Goal: Answer question/provide support: Share knowledge or assist other users

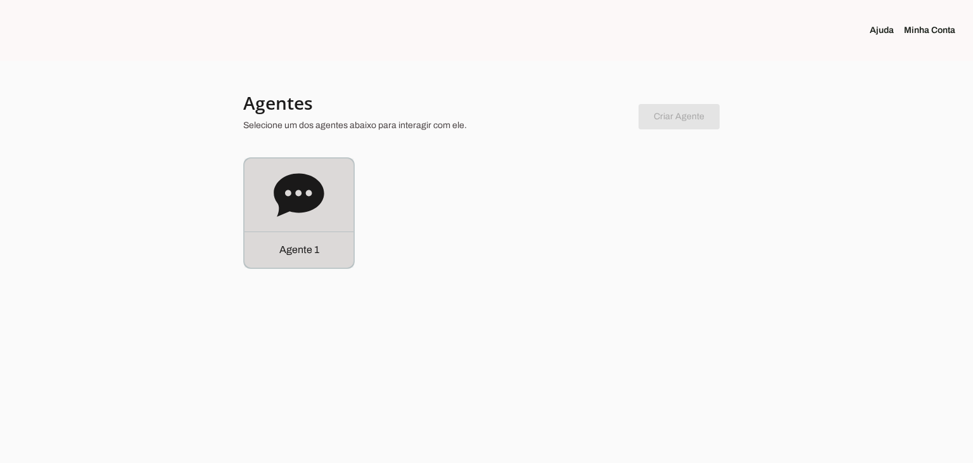
click at [314, 202] on icon at bounding box center [299, 194] width 50 height 43
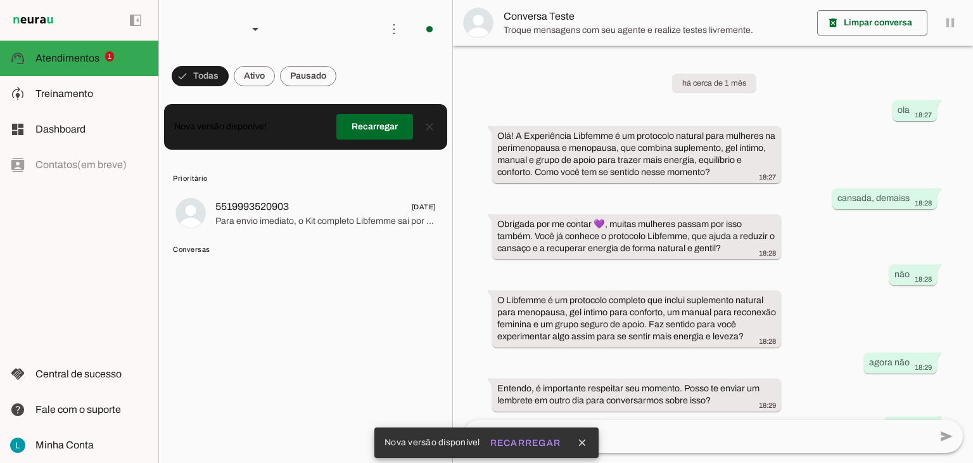
scroll to position [77, 0]
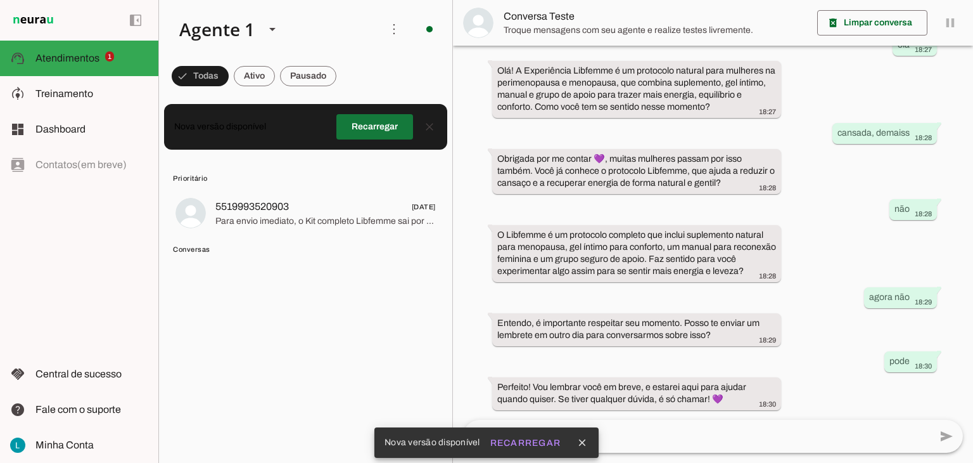
click at [366, 135] on span at bounding box center [375, 127] width 77 height 30
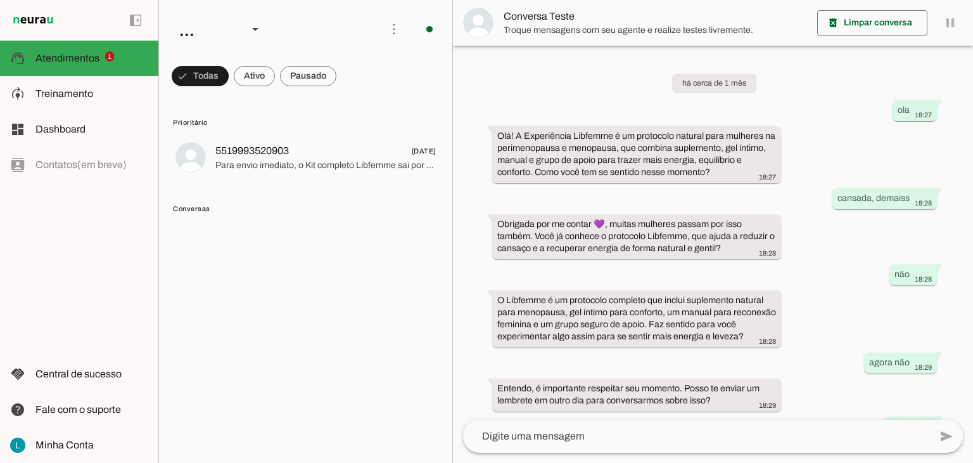
scroll to position [77, 0]
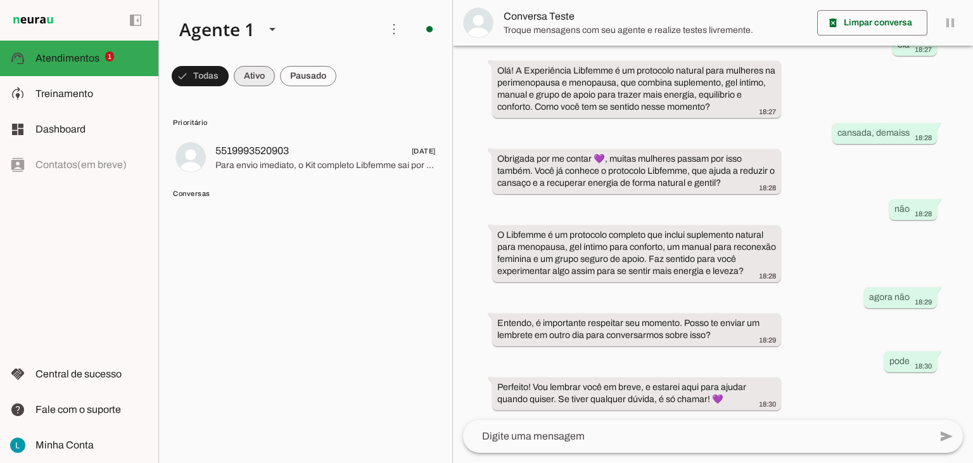
click at [255, 72] on span at bounding box center [254, 76] width 41 height 30
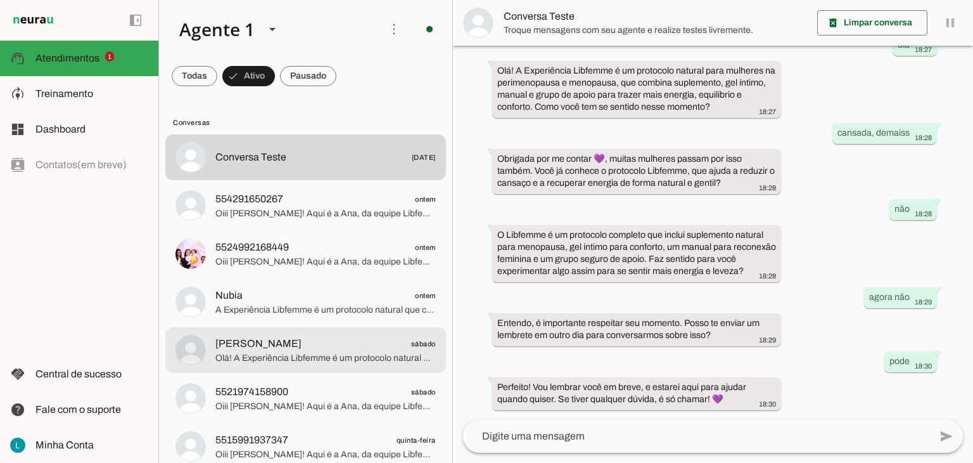
click at [290, 353] on span "Olá! A Experiência Libfemme é um protocolo natural para mulheres na perimenopau…" at bounding box center [325, 358] width 221 height 13
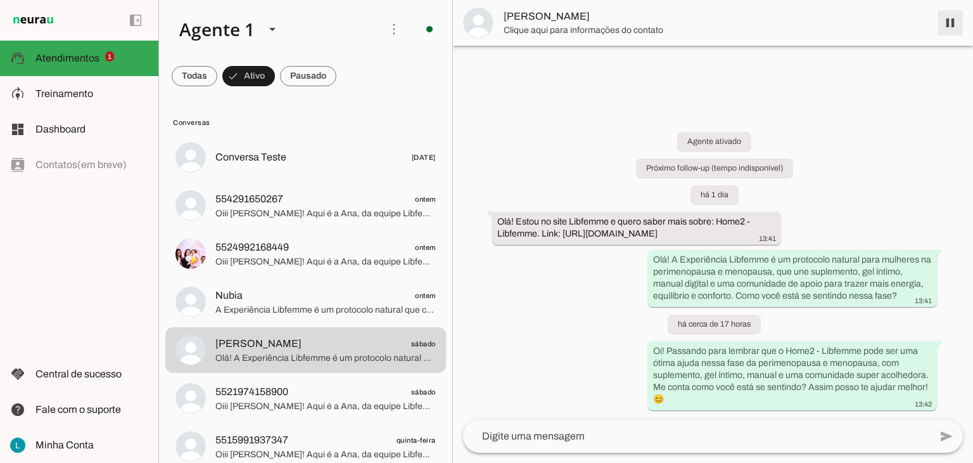
click at [948, 23] on span at bounding box center [950, 23] width 30 height 30
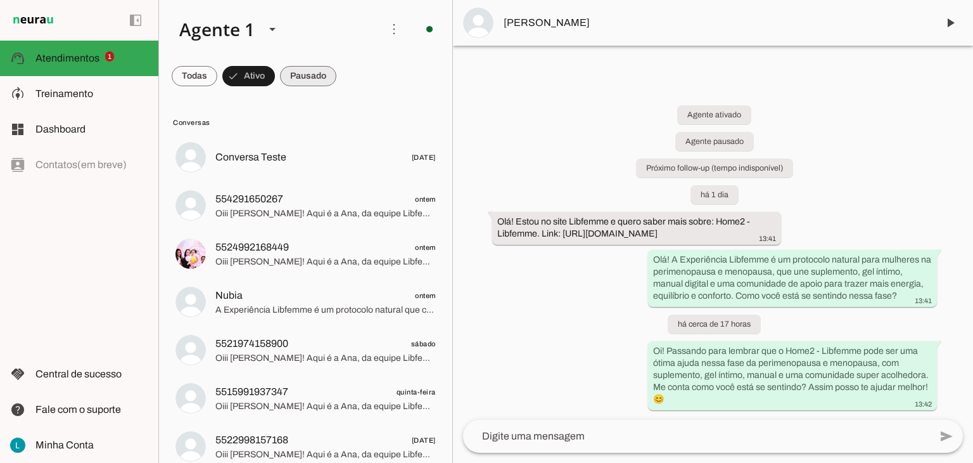
click at [312, 77] on span at bounding box center [308, 76] width 56 height 30
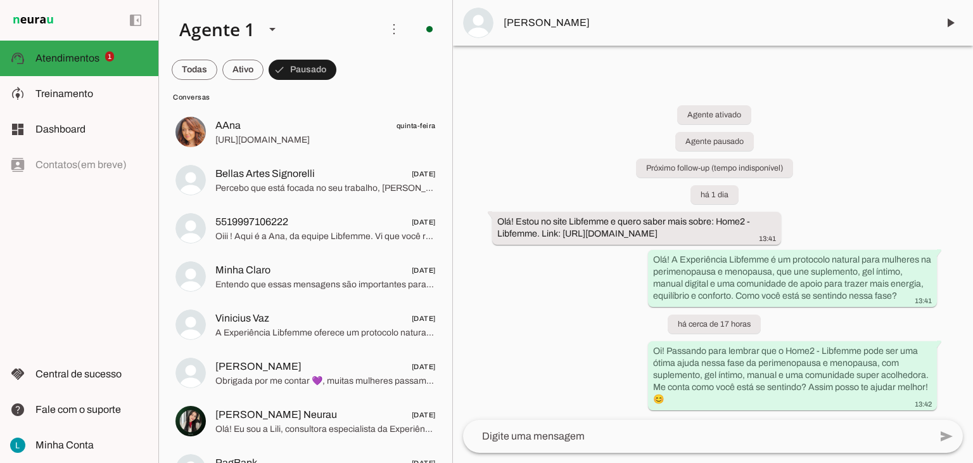
scroll to position [41, 0]
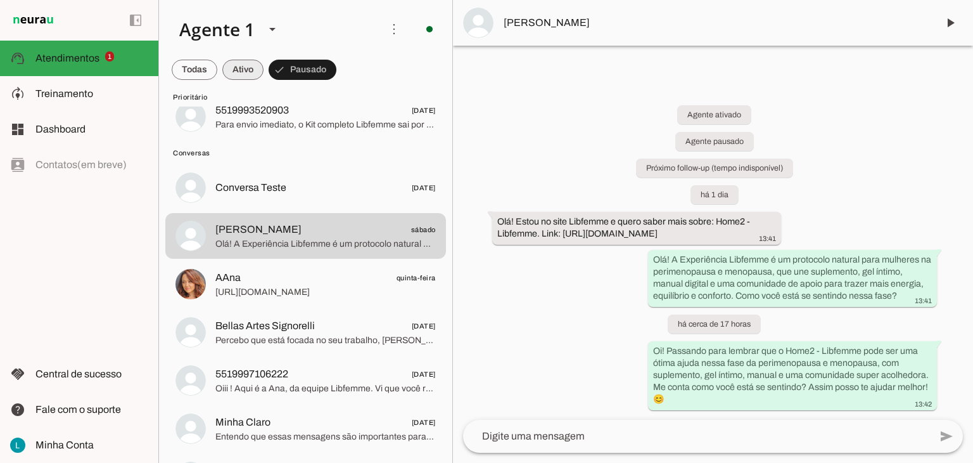
click at [241, 74] on span at bounding box center [242, 70] width 41 height 30
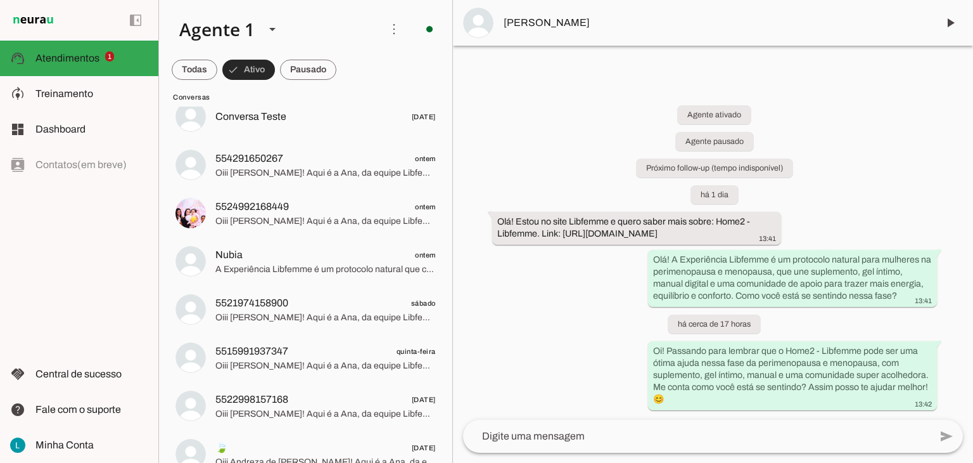
scroll to position [0, 0]
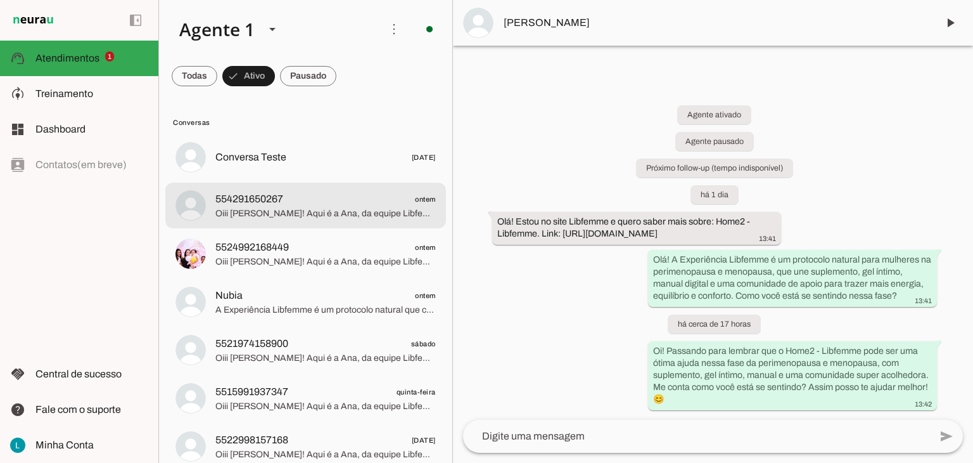
click at [309, 216] on span "Oiii [PERSON_NAME]! Aqui é a Ana, da equipe Libfemme. Vi que você respondeu nos…" at bounding box center [325, 213] width 221 height 13
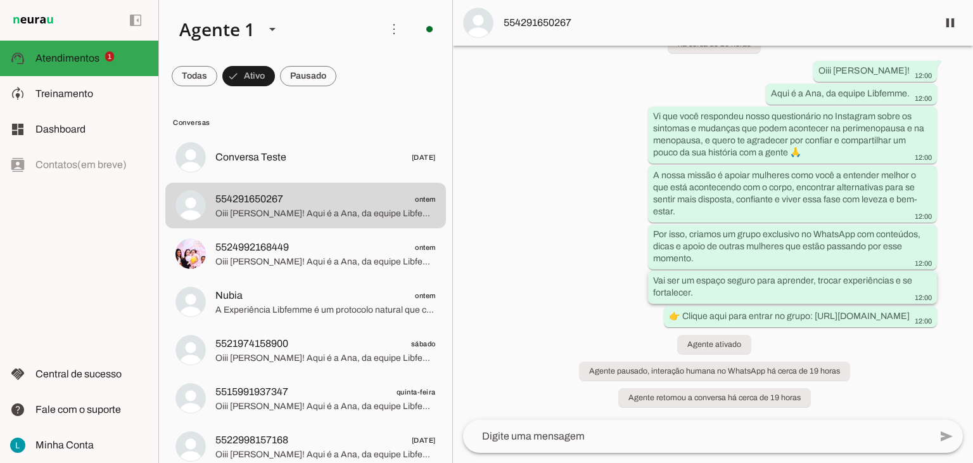
scroll to position [63, 0]
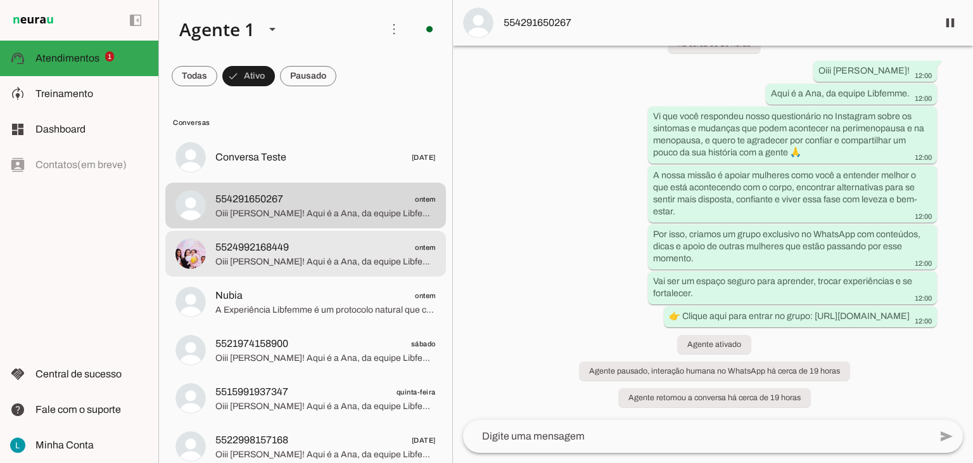
click at [311, 256] on span "Oiii [PERSON_NAME]! Aqui é a Ana, da equipe Libfemme. Vi que você respondeu nos…" at bounding box center [325, 261] width 221 height 13
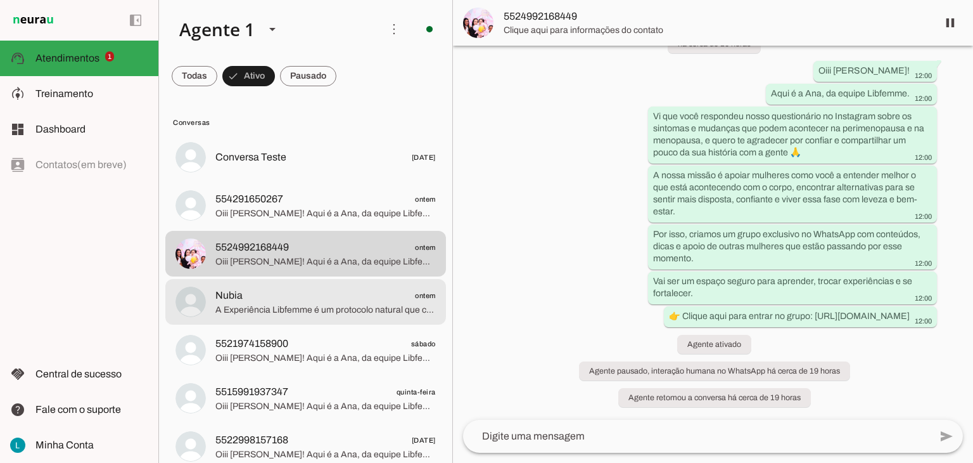
click at [297, 304] on span "A Experiência Libfemme é um protocolo natural que combina suplemento, gel íntim…" at bounding box center [325, 310] width 221 height 13
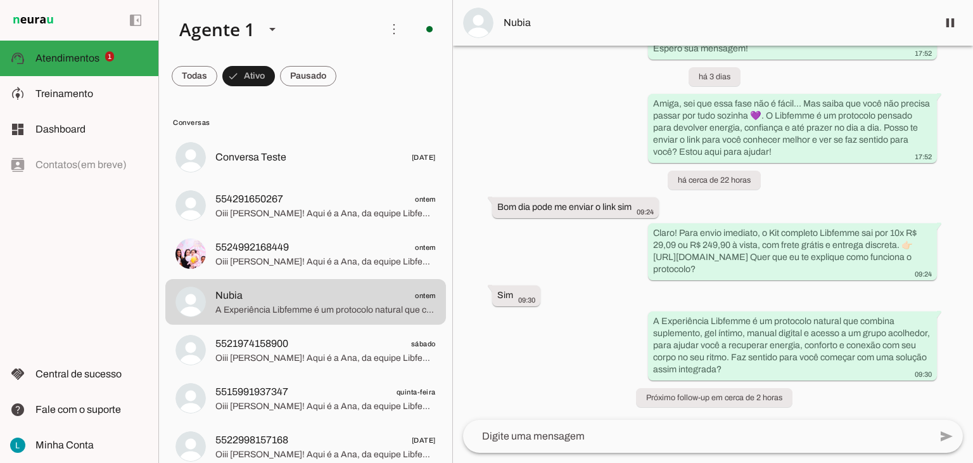
scroll to position [696, 0]
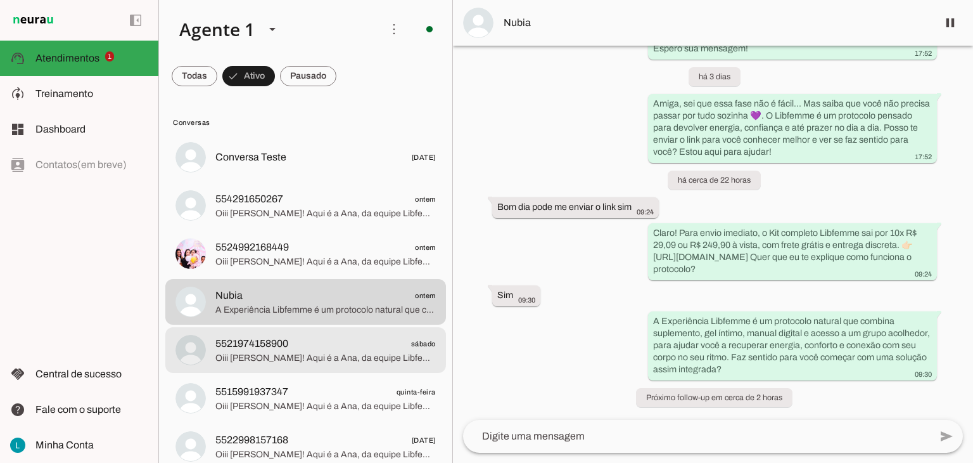
click at [333, 357] on span "Oiii [PERSON_NAME]! Aqui é a Ana, da equipe Libfemme. Vi que você respondeu nos…" at bounding box center [325, 358] width 221 height 13
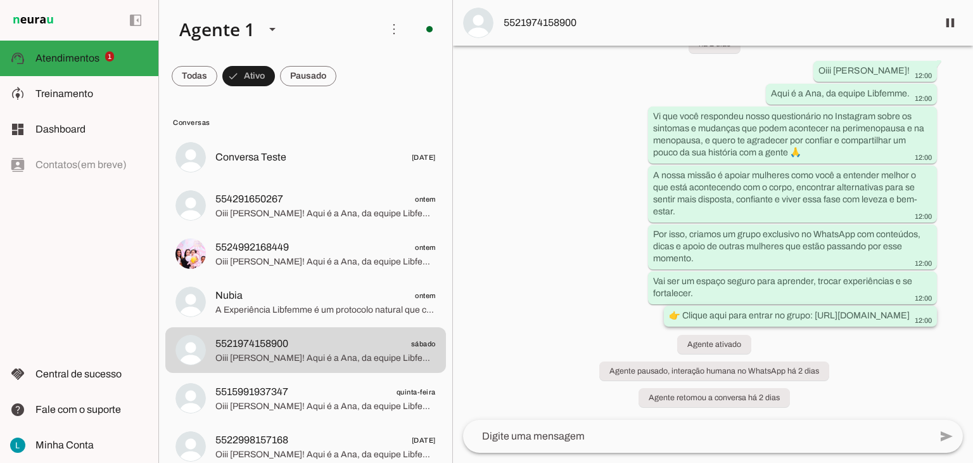
scroll to position [63, 0]
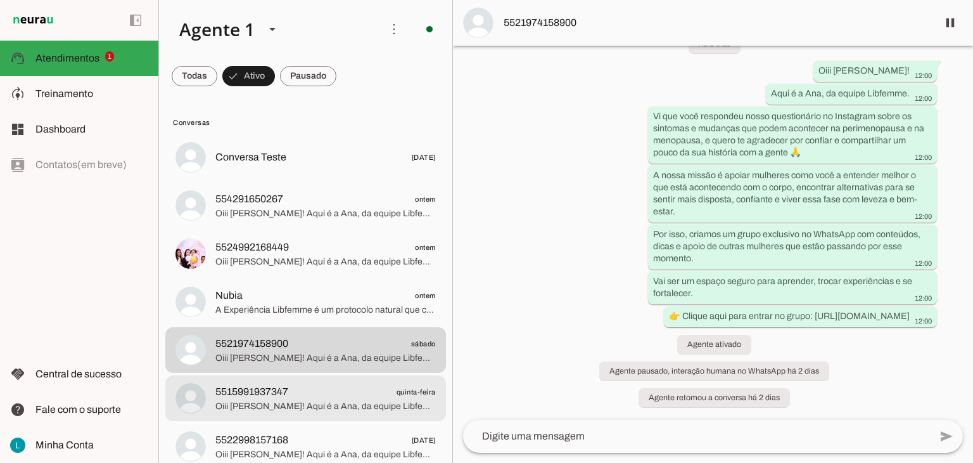
click at [304, 398] on span "5515991937347 quinta-feira" at bounding box center [325, 392] width 221 height 16
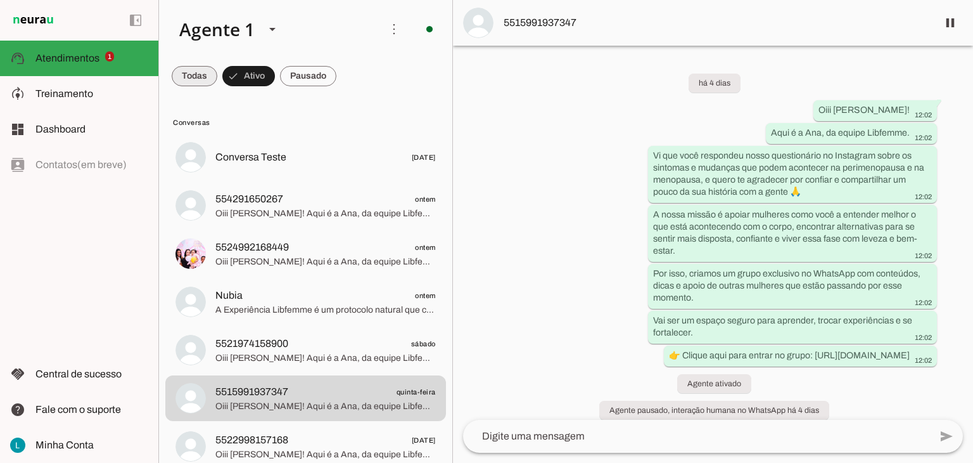
click at [197, 79] on span at bounding box center [195, 76] width 46 height 30
